Goal: Go to known website: Access a specific website the user already knows

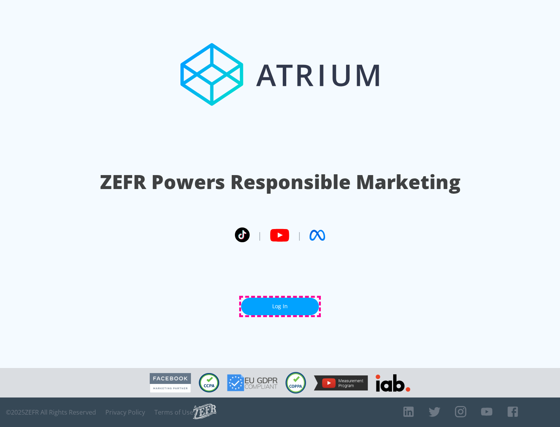
click at [280, 307] on link "Log In" at bounding box center [280, 306] width 78 height 17
